Goal: Information Seeking & Learning: Find specific fact

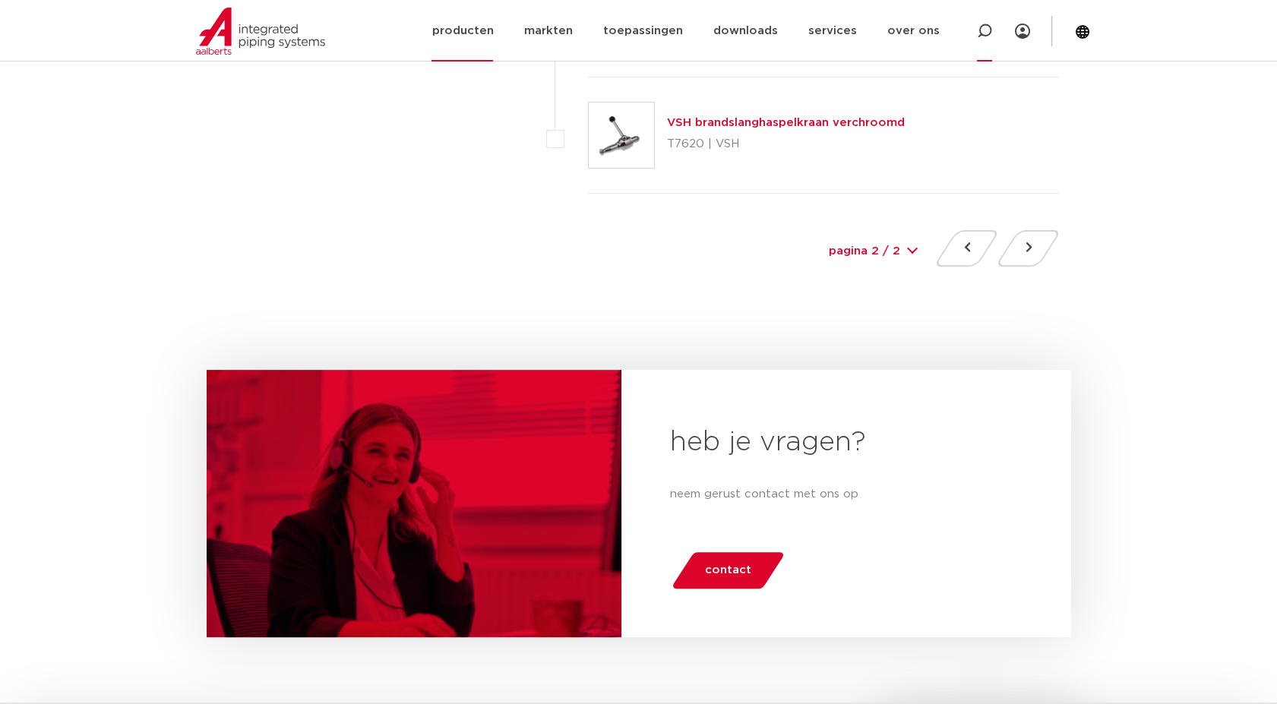
click at [979, 33] on icon at bounding box center [984, 31] width 15 height 15
paste input "6204308"
type input "6204308"
click button "Zoeken" at bounding box center [0, 0] width 0 height 0
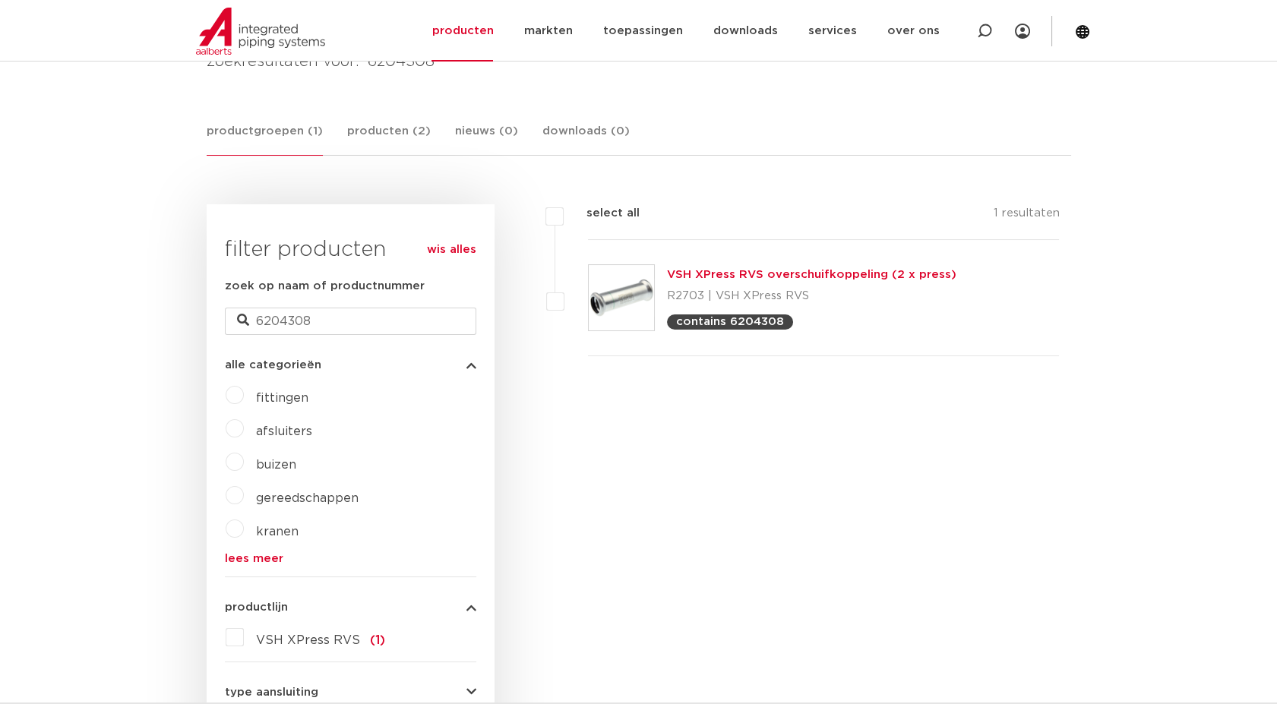
scroll to position [84, 0]
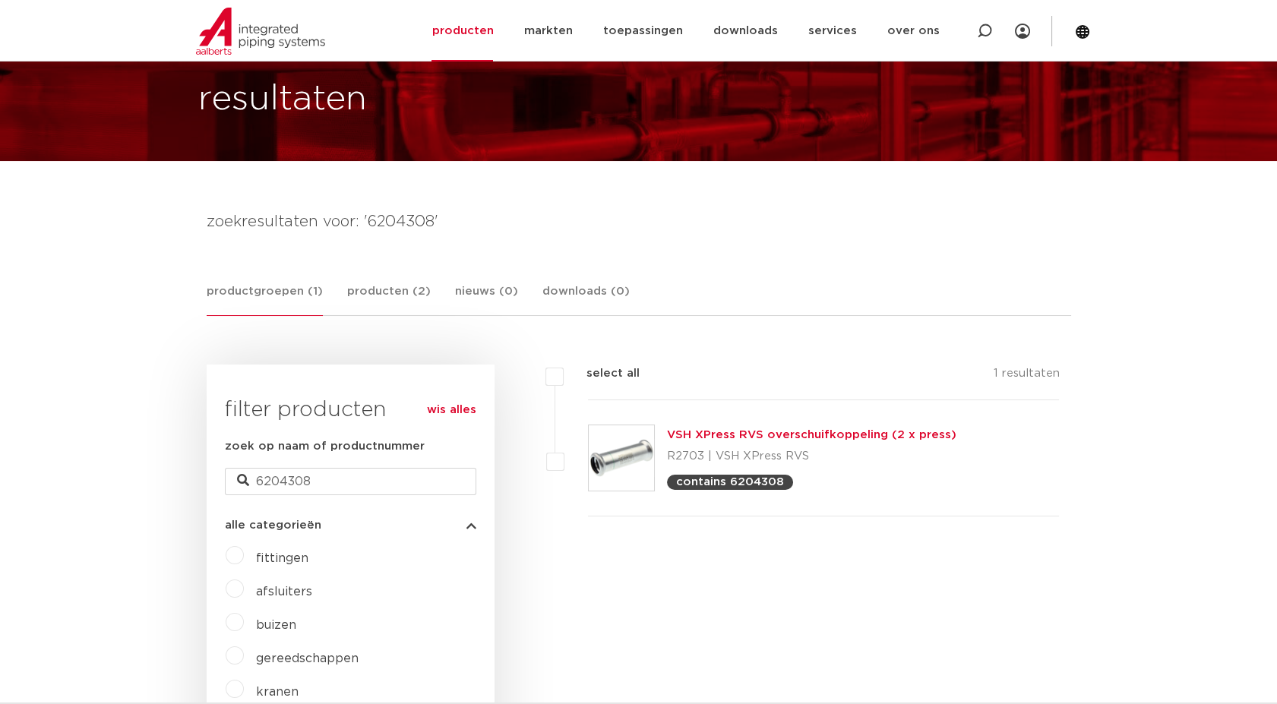
click at [706, 432] on link "VSH XPress RVS overschuifkoppeling (2 x press)" at bounding box center [811, 434] width 289 height 11
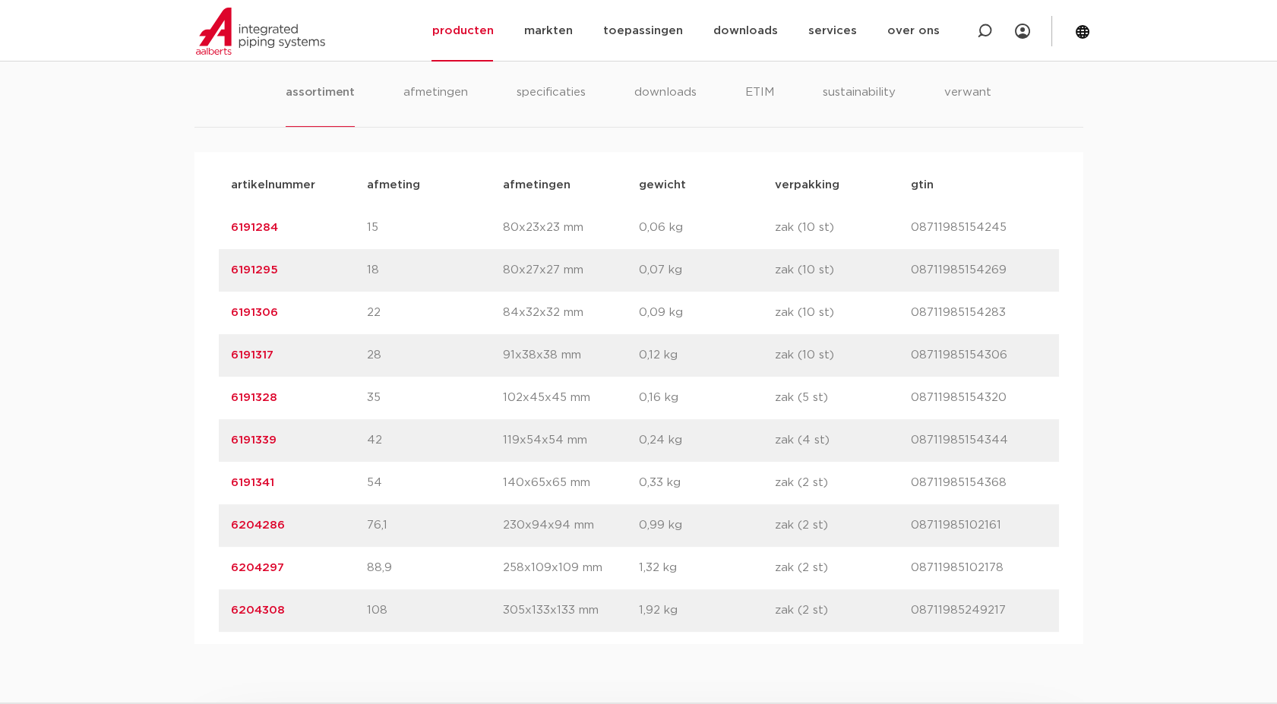
scroll to position [1012, 0]
click at [263, 608] on link "6204308" at bounding box center [258, 609] width 54 height 11
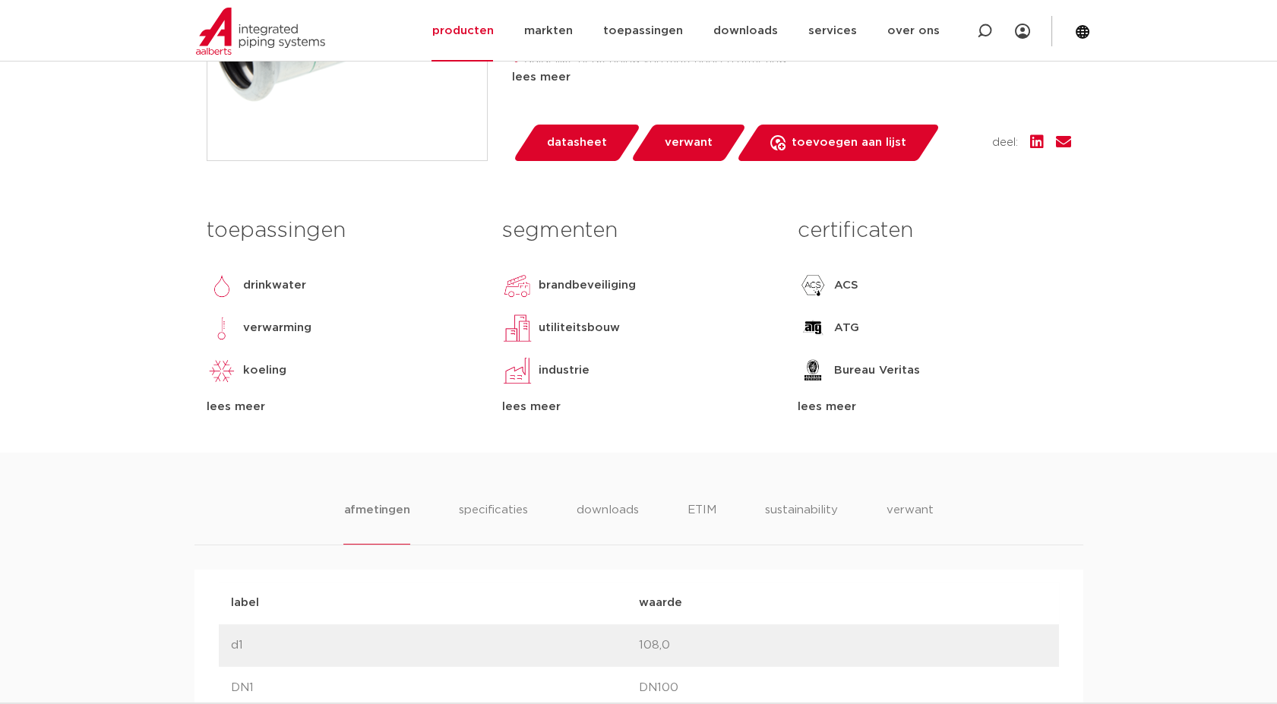
scroll to position [590, 0]
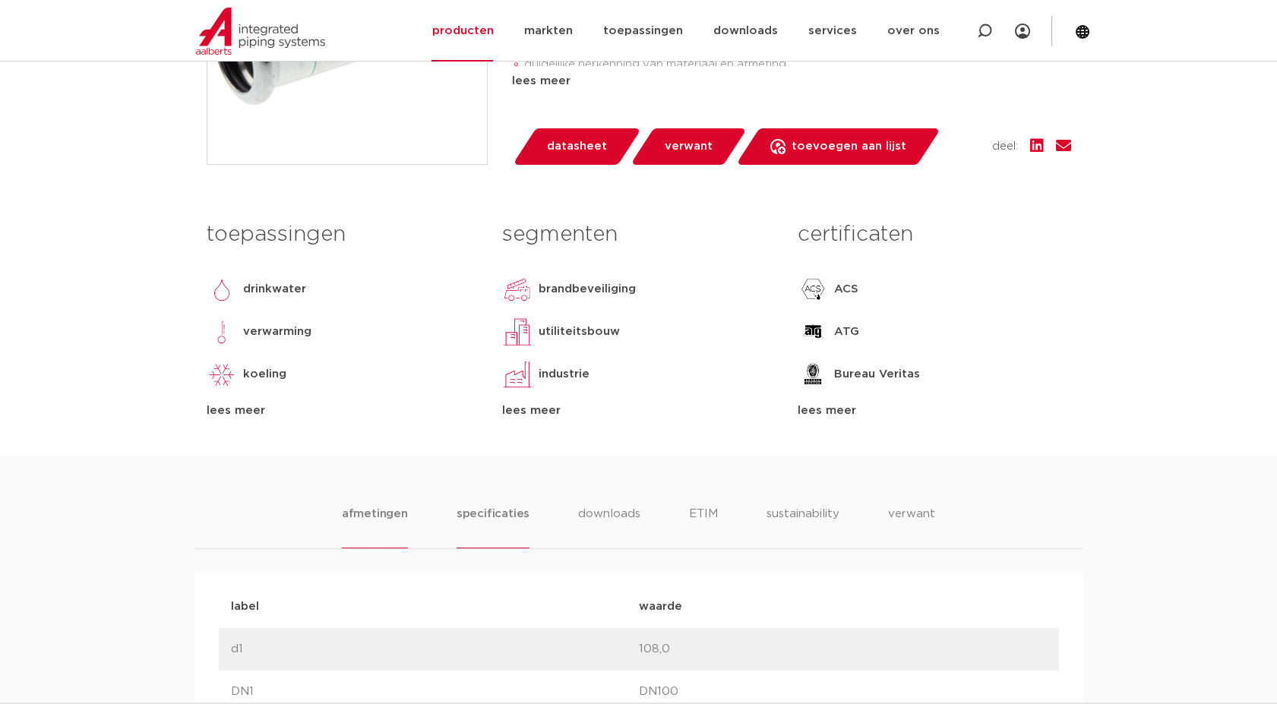
click at [500, 522] on li "specificaties" at bounding box center [492, 526] width 73 height 43
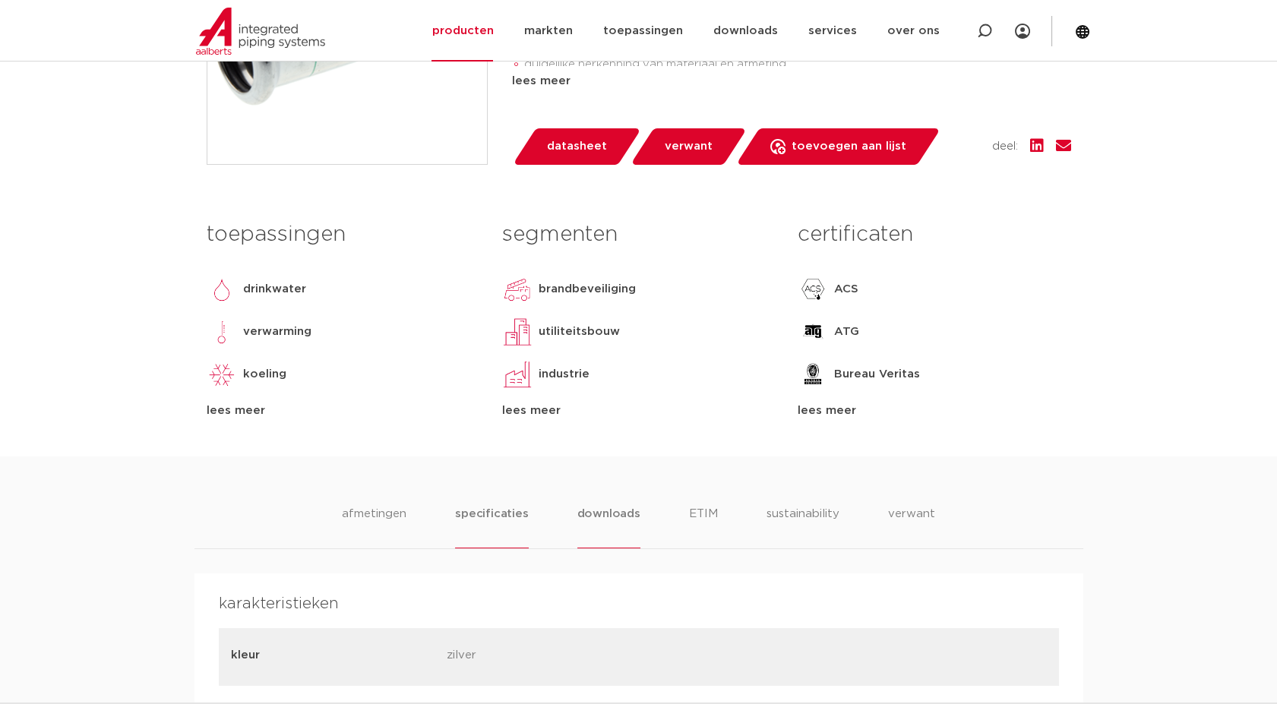
click at [599, 526] on li "downloads" at bounding box center [608, 526] width 63 height 43
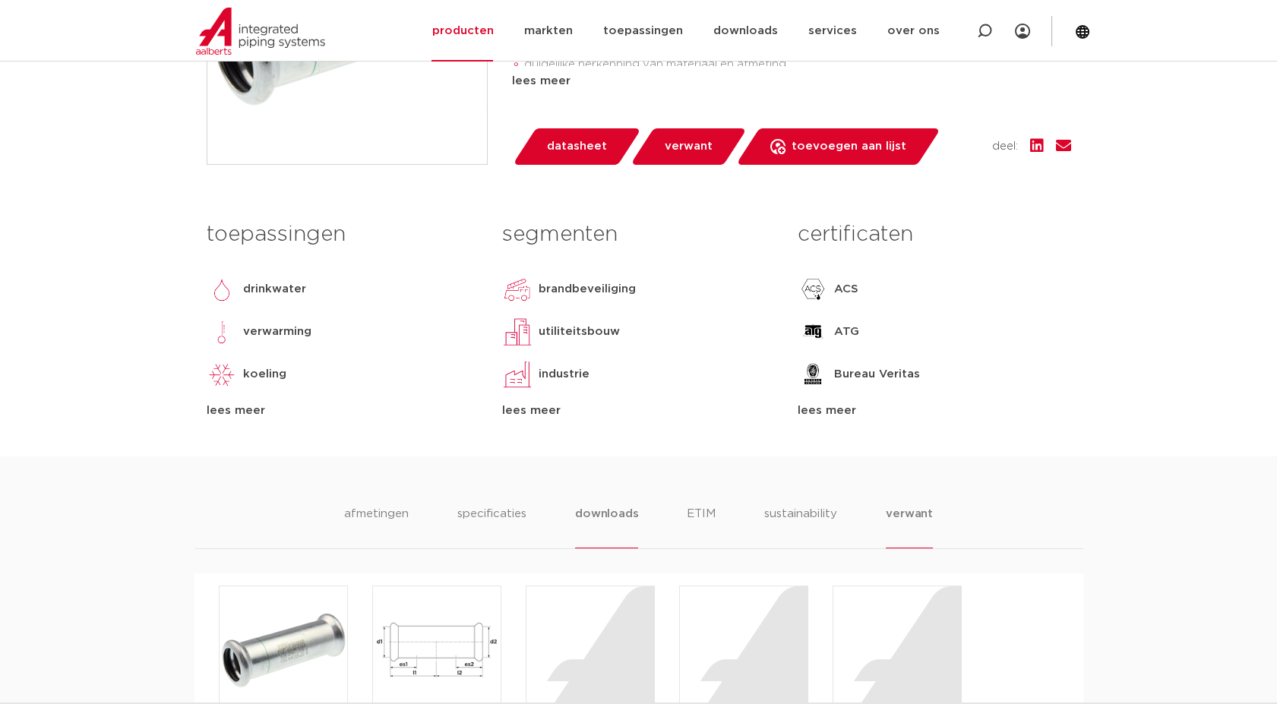
click at [914, 505] on li "verwant" at bounding box center [908, 526] width 47 height 43
